Goal: Browse casually

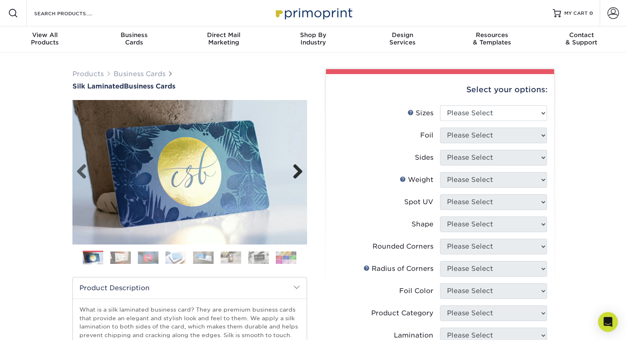
click at [300, 175] on link "Next" at bounding box center [294, 172] width 16 height 16
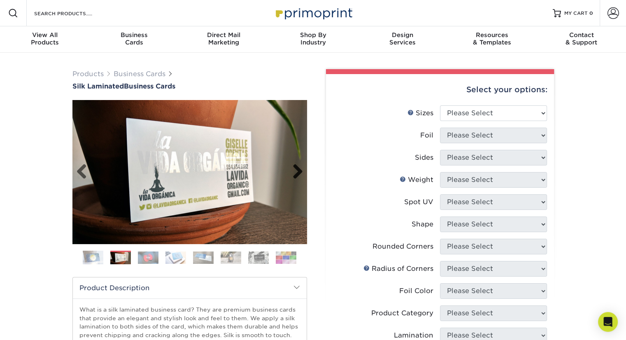
click at [300, 175] on link "Next" at bounding box center [294, 172] width 16 height 16
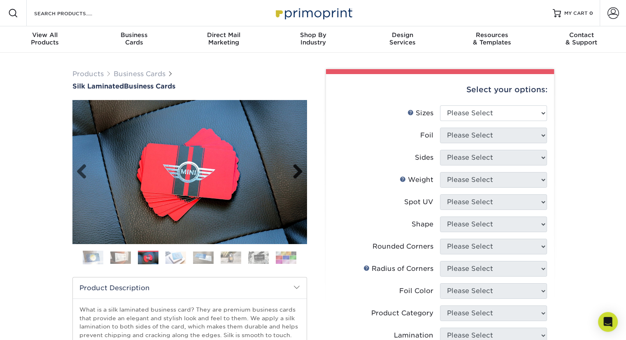
click at [300, 175] on link "Next" at bounding box center [294, 172] width 16 height 16
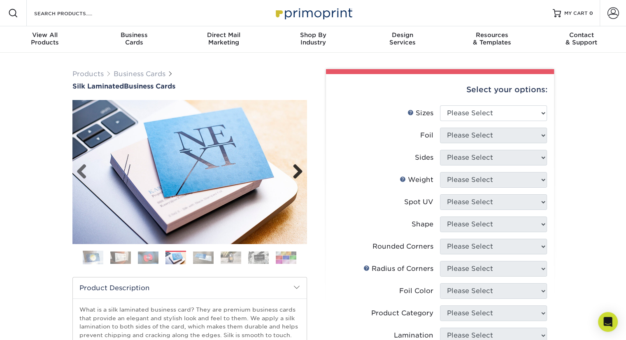
click at [300, 175] on link "Next" at bounding box center [294, 172] width 16 height 16
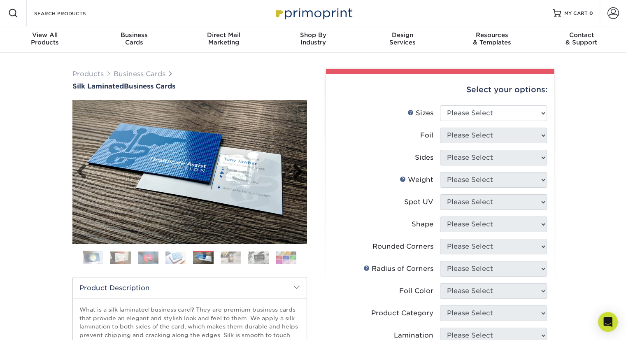
click at [300, 175] on link "Next" at bounding box center [294, 172] width 16 height 16
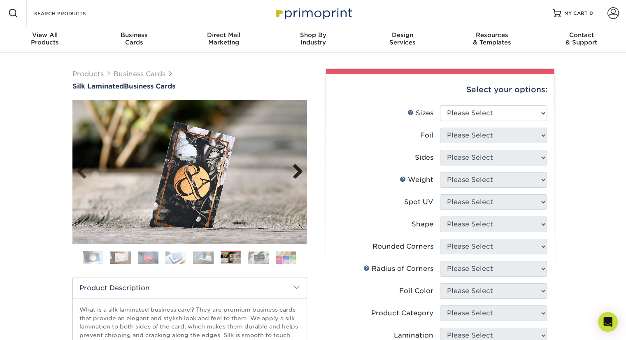
click at [300, 175] on link "Next" at bounding box center [294, 172] width 16 height 16
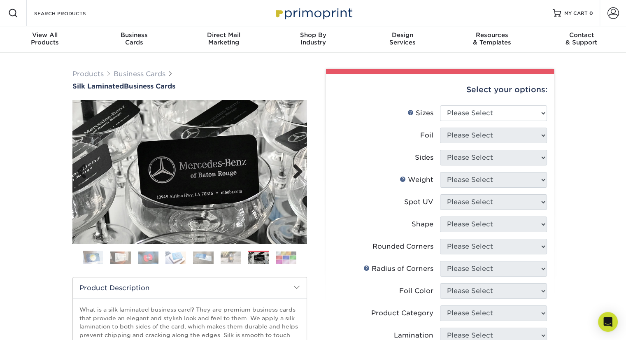
click at [300, 175] on link "Next" at bounding box center [294, 172] width 16 height 16
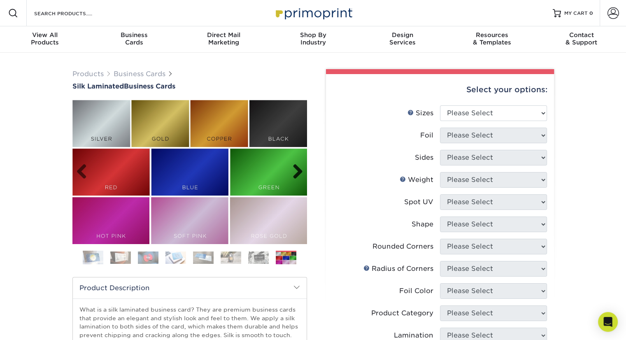
click at [300, 175] on link "Next" at bounding box center [294, 172] width 16 height 16
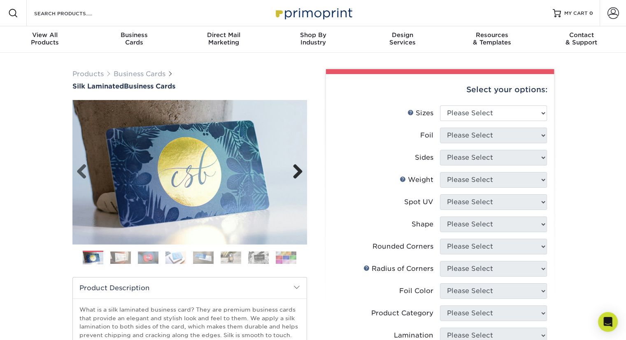
click at [300, 172] on link "Next" at bounding box center [294, 172] width 16 height 16
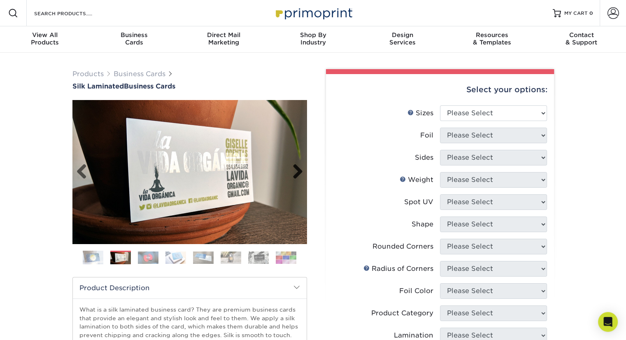
click at [300, 172] on link "Next" at bounding box center [294, 172] width 16 height 16
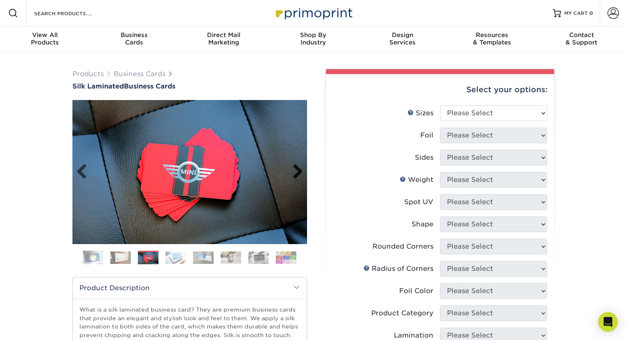
click at [300, 172] on link "Next" at bounding box center [294, 172] width 16 height 16
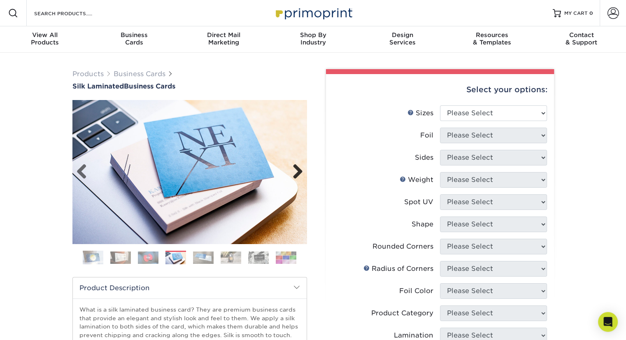
click at [300, 172] on link "Next" at bounding box center [294, 172] width 16 height 16
